Goal: Task Accomplishment & Management: Use online tool/utility

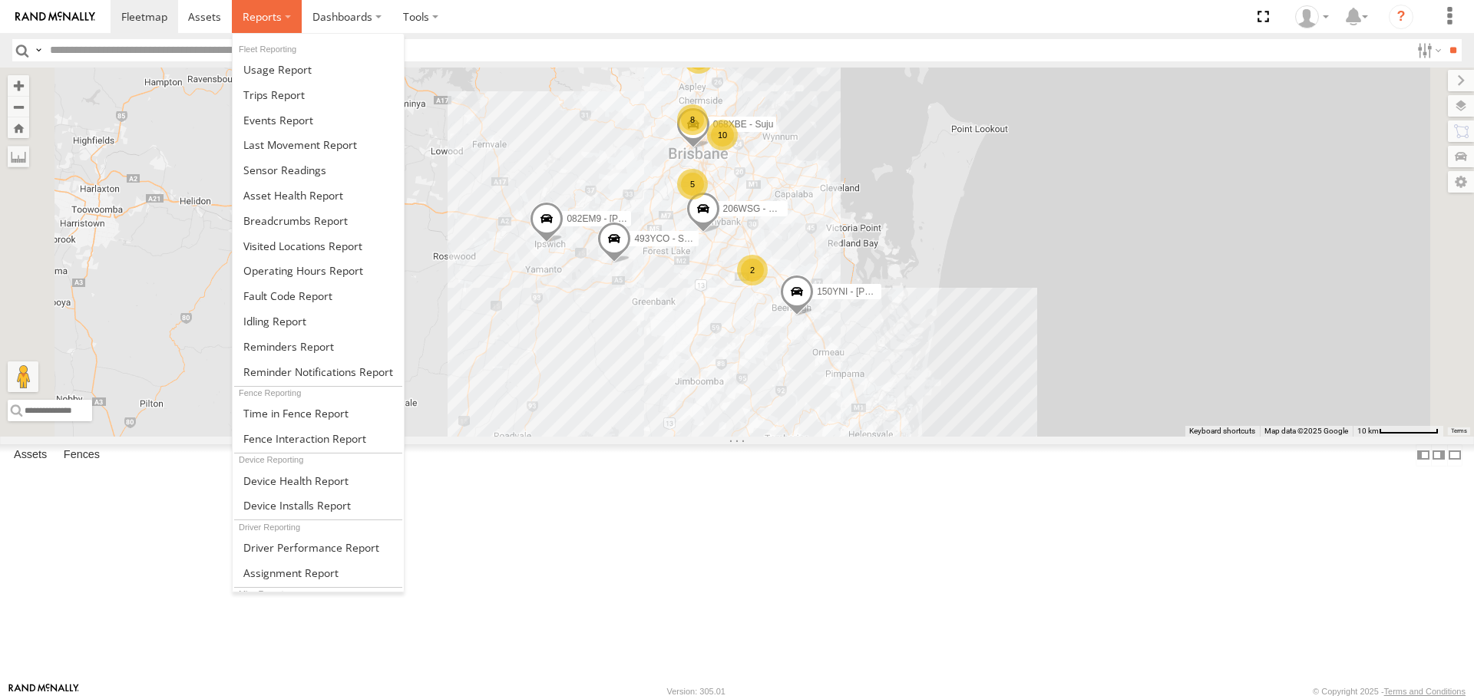
click at [250, 18] on span at bounding box center [262, 16] width 39 height 15
click at [266, 97] on span at bounding box center [273, 95] width 61 height 15
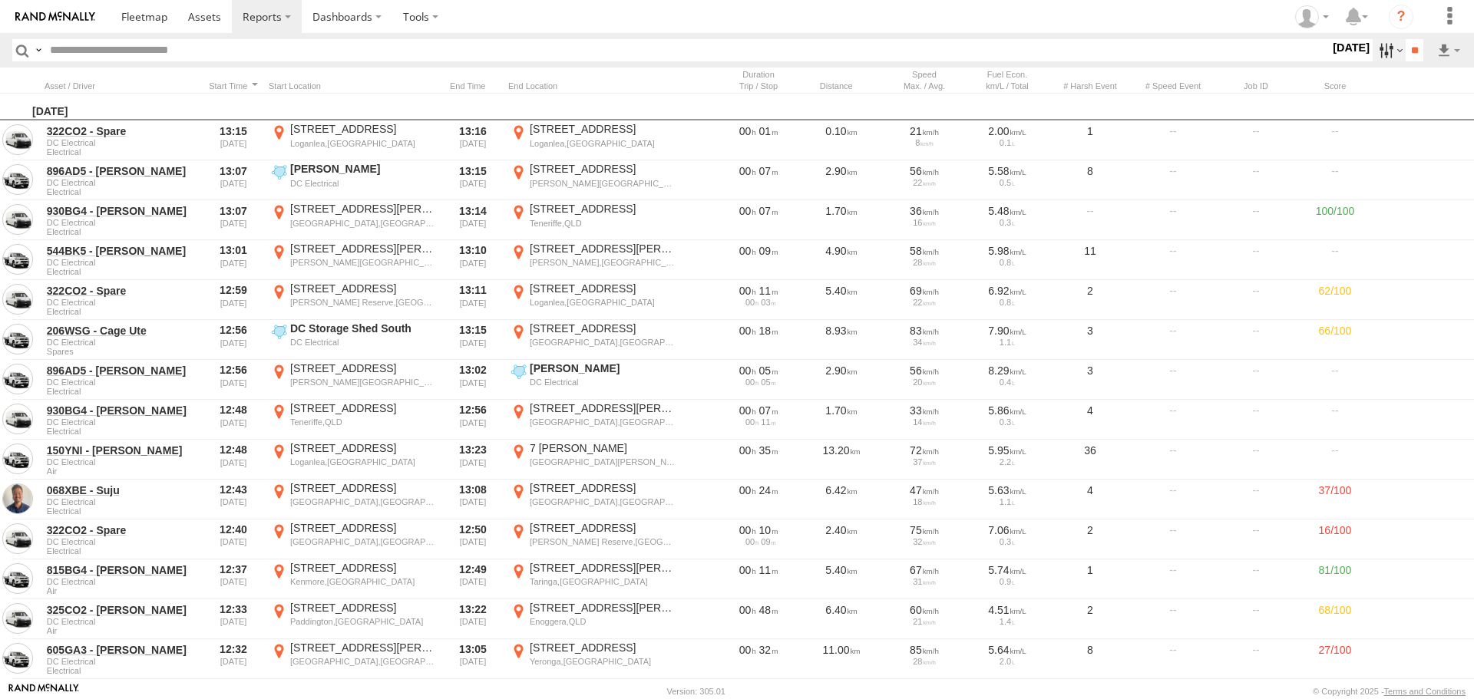
click at [1376, 49] on label at bounding box center [1389, 50] width 33 height 22
click at [0, 0] on label at bounding box center [0, 0] width 0 height 0
click at [1406, 57] on input "**" at bounding box center [1415, 50] width 18 height 22
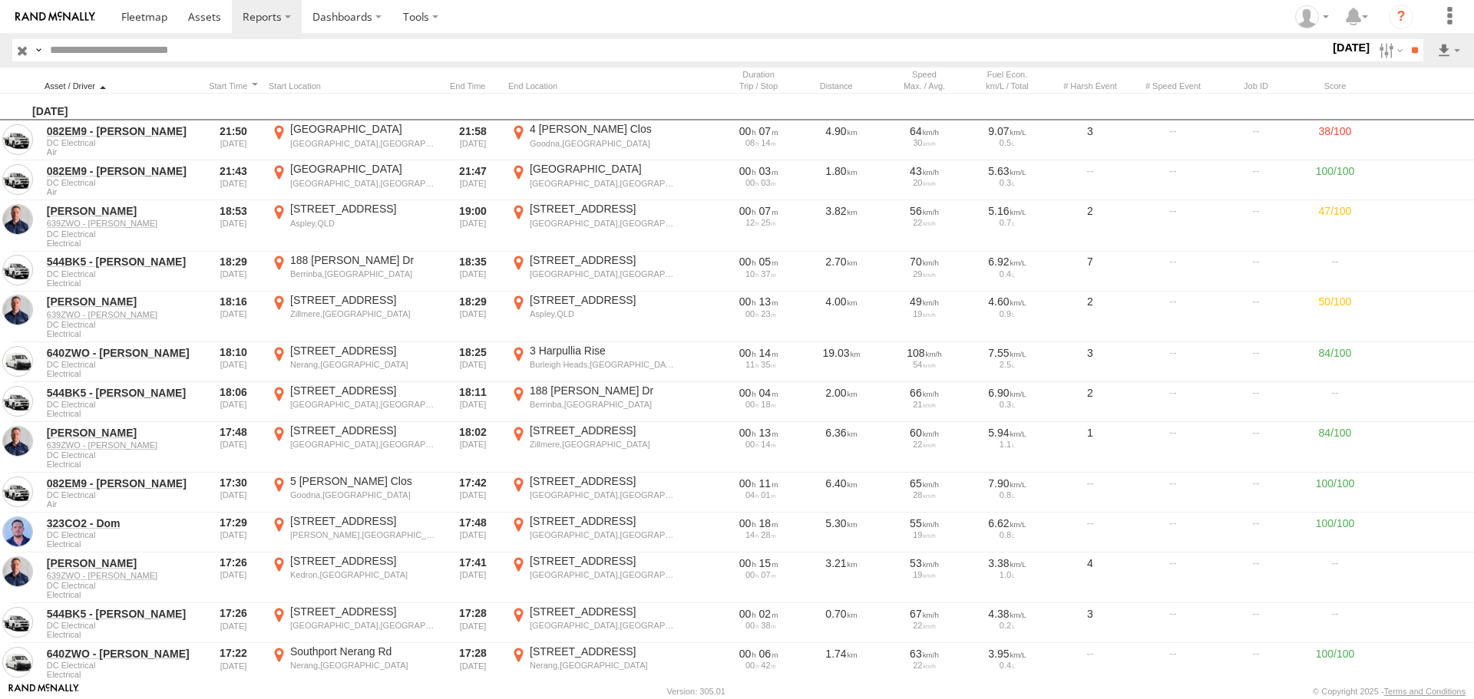
click at [103, 85] on div at bounding box center [122, 86] width 154 height 11
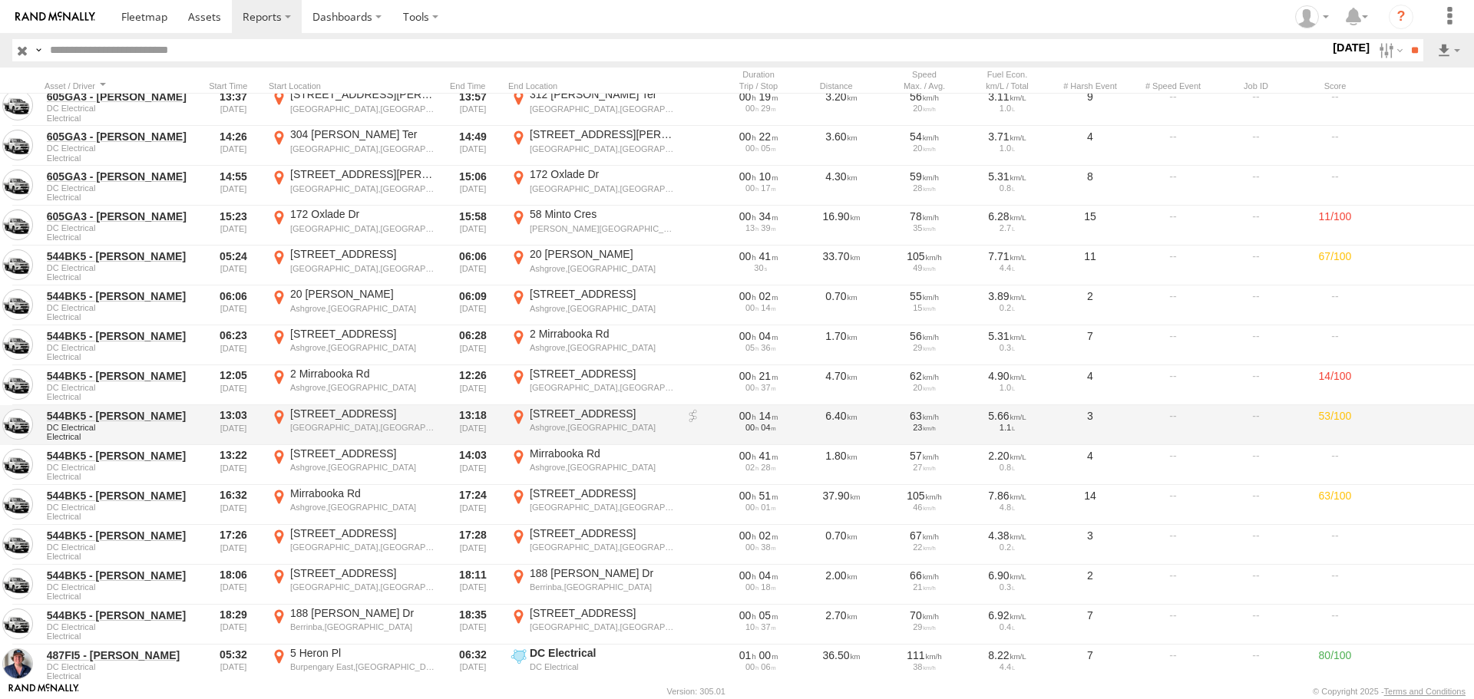
scroll to position [4146, 0]
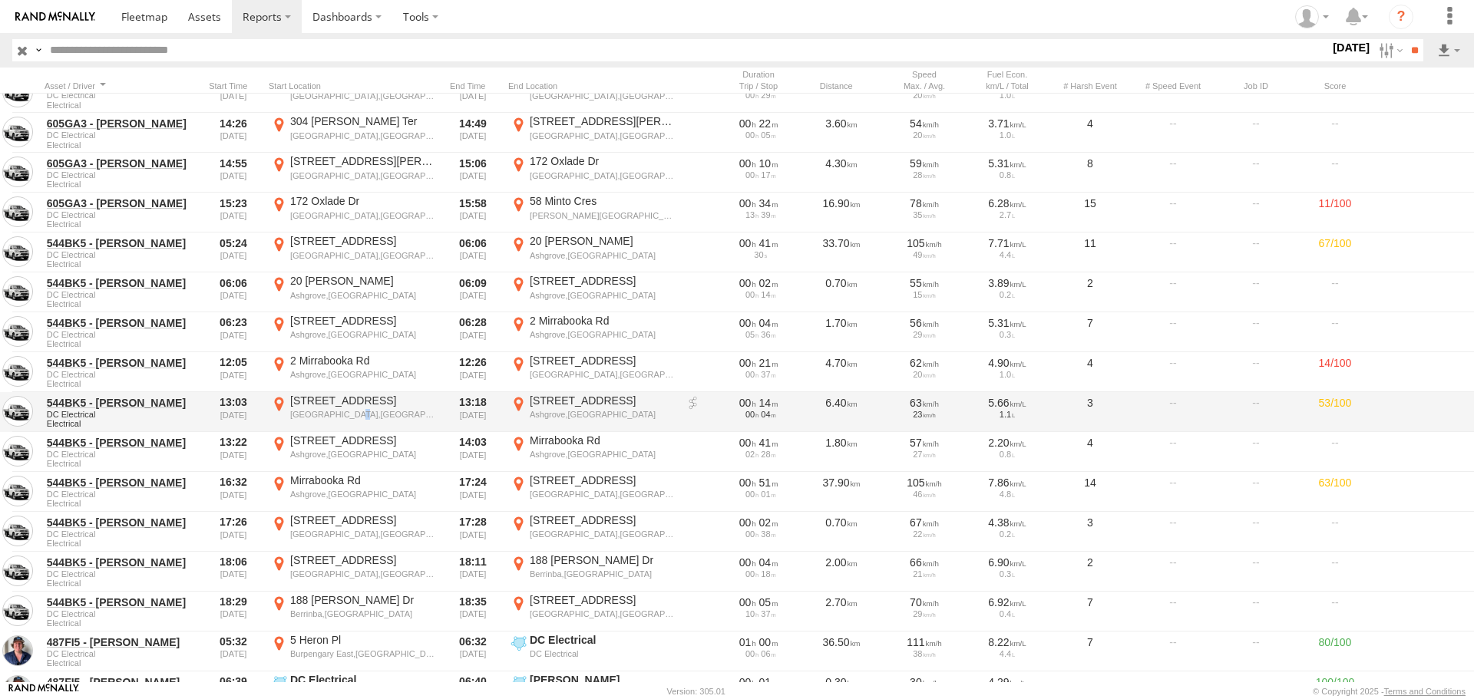
click at [351, 426] on label "20A Brook St Everton Park,QLD -27.40989 152.98799" at bounding box center [353, 412] width 169 height 37
